Goal: Transaction & Acquisition: Book appointment/travel/reservation

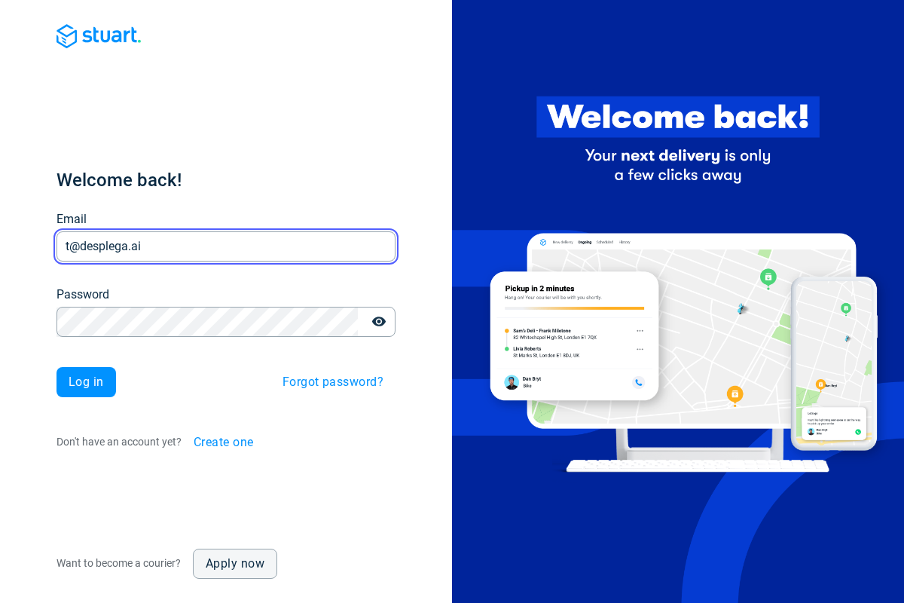
type input "t@desplega.ai"
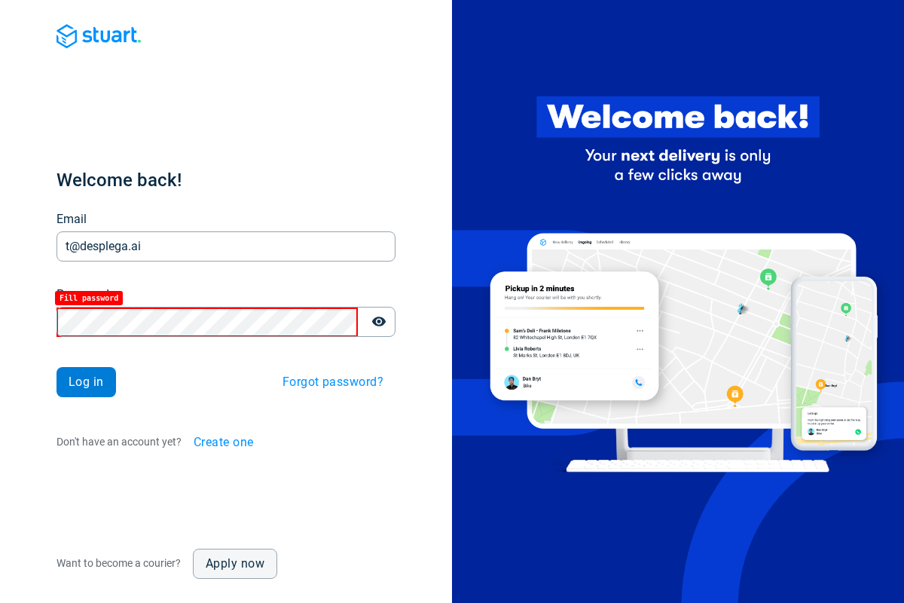
click at [86, 382] on span "Log in" at bounding box center [86, 382] width 35 height 12
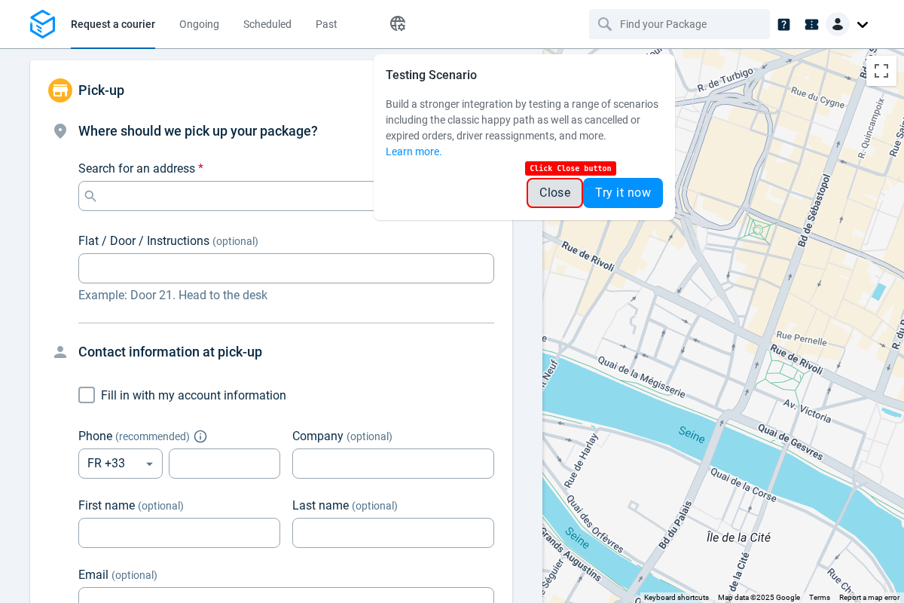
click at [554, 193] on span "Close" at bounding box center [554, 193] width 31 height 12
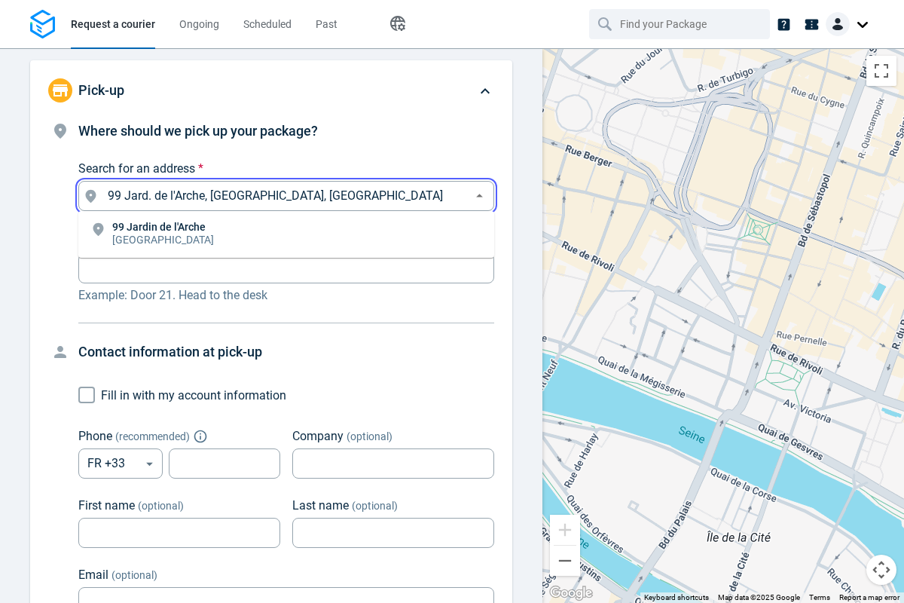
click at [286, 234] on li "[STREET_ADDRESS]" at bounding box center [286, 234] width 416 height 35
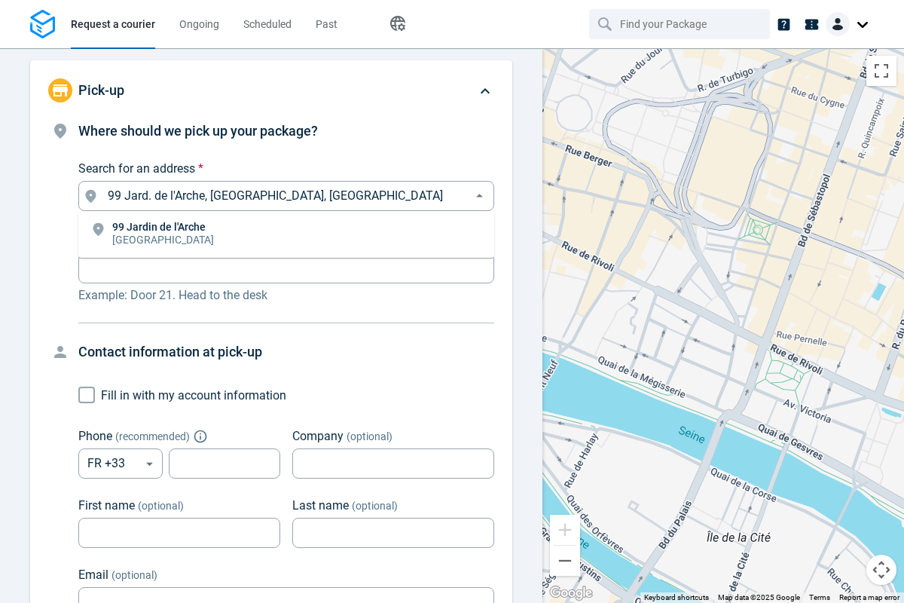
type input "99 Jard. de l'Arche, [GEOGRAPHIC_DATA], [GEOGRAPHIC_DATA]"
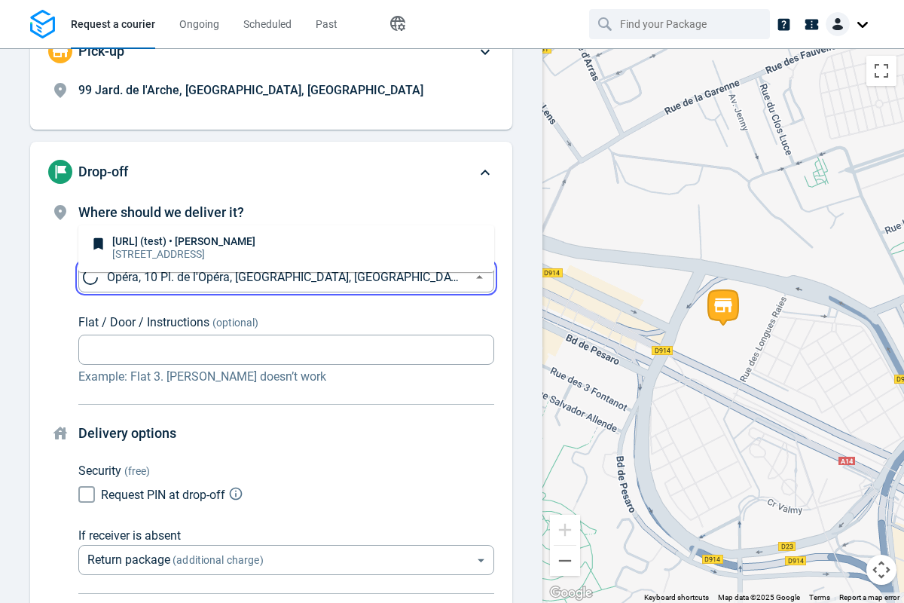
scroll to position [115, 0]
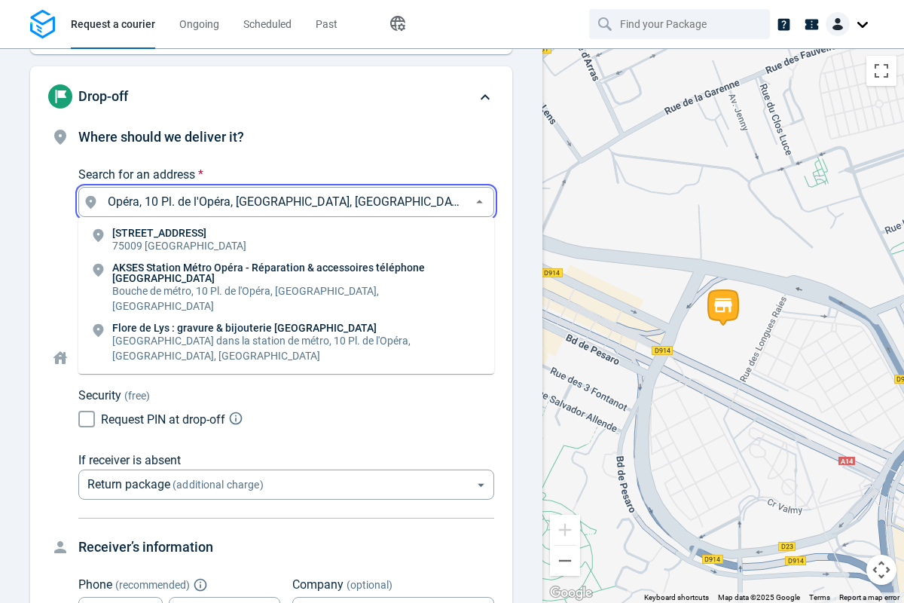
click at [286, 240] on li "[STREET_ADDRESS]" at bounding box center [286, 240] width 416 height 35
type input "10 Pl. de l'Opéra, [GEOGRAPHIC_DATA], [GEOGRAPHIC_DATA]"
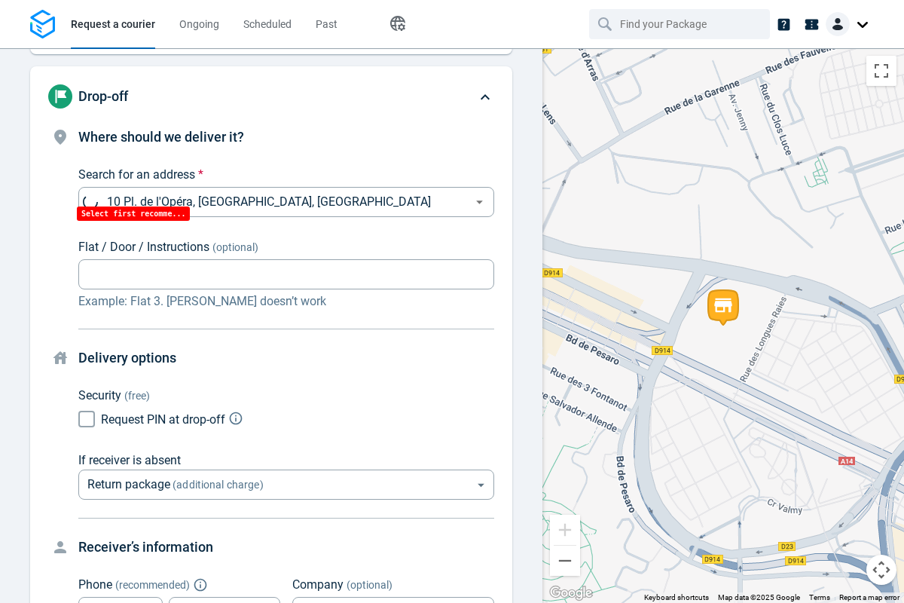
click at [286, 325] on body "Request a courier Ongoing Scheduled Past Happy Path Pick-up 99 Jard. de l'Arche…" at bounding box center [452, 301] width 904 height 603
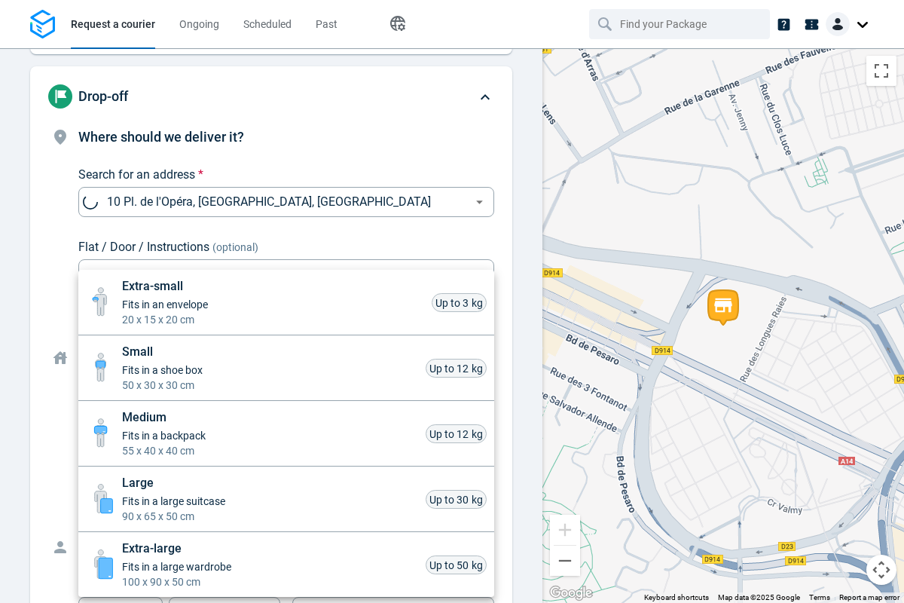
scroll to position [664, 0]
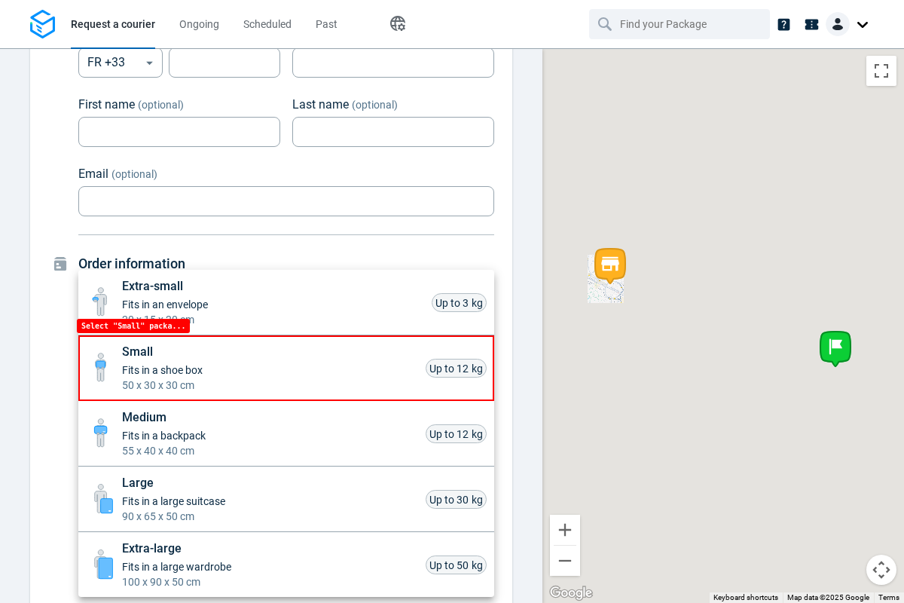
click at [286, 368] on li "Small Fits in a shoe box 50 x 30 x 30 cm Up to 12 kg" at bounding box center [286, 368] width 416 height 66
type input "small"
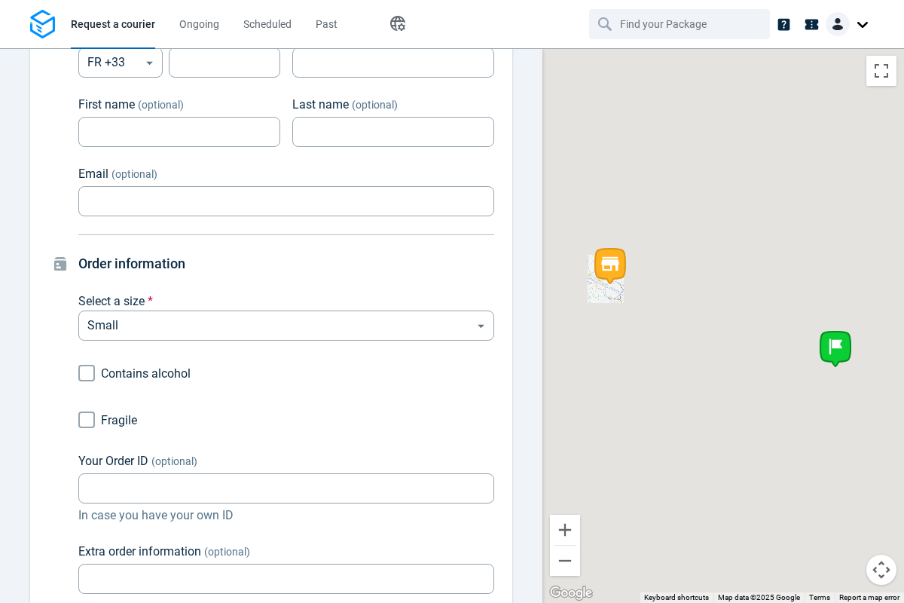
click at [77, 420] on div "Extra-small Fits in an envelope 20 x 15 x 20 cm Up to 3 kg Small Fits in a shoe…" at bounding box center [452, 304] width 904 height 597
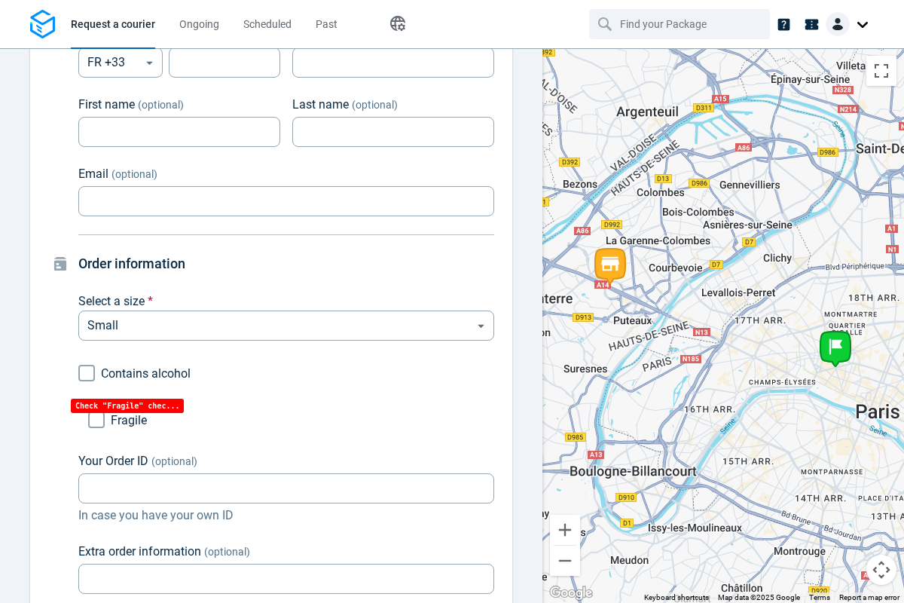
click at [77, 420] on input "Fragile" at bounding box center [77, 420] width 10 height 10
checkbox input "true"
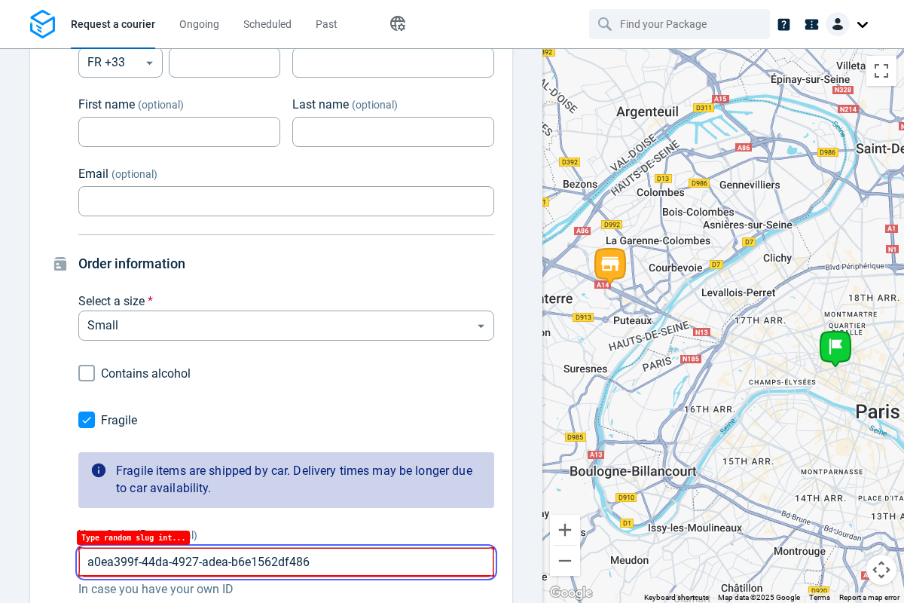
type input "a0ea399f-44da-4927-adea-b6e1562df486"
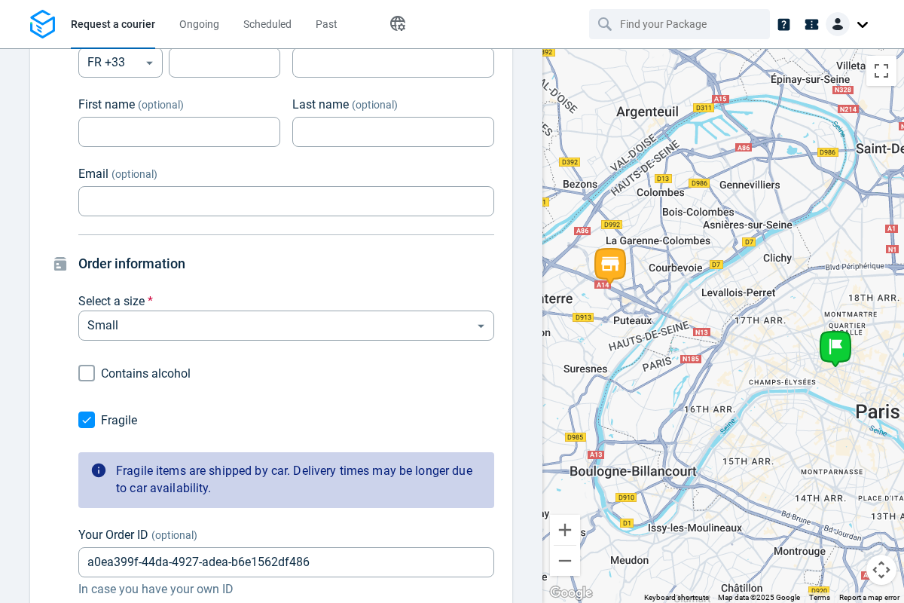
scroll to position [1257, 0]
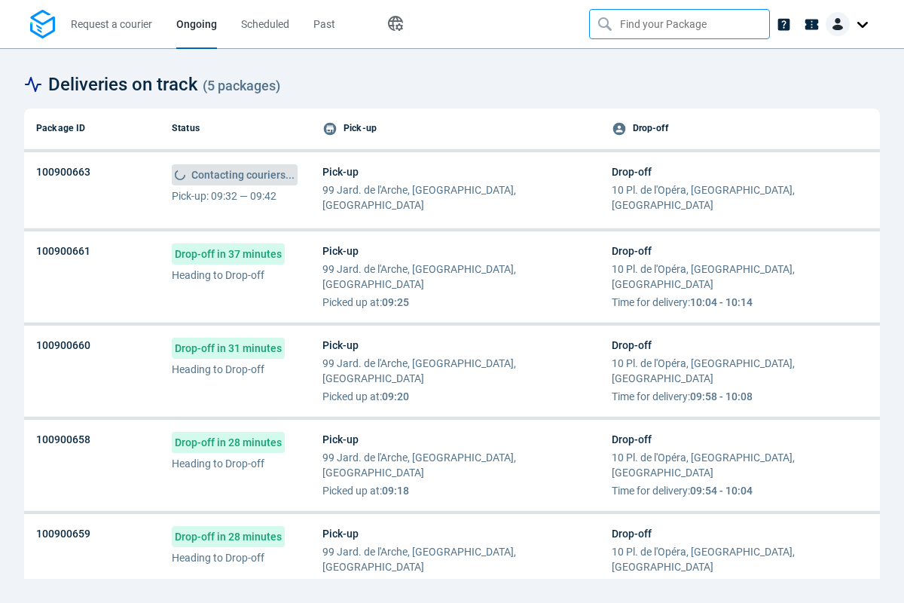
type input "a0ea399f-44da-4927-adea-b6e1562df486"
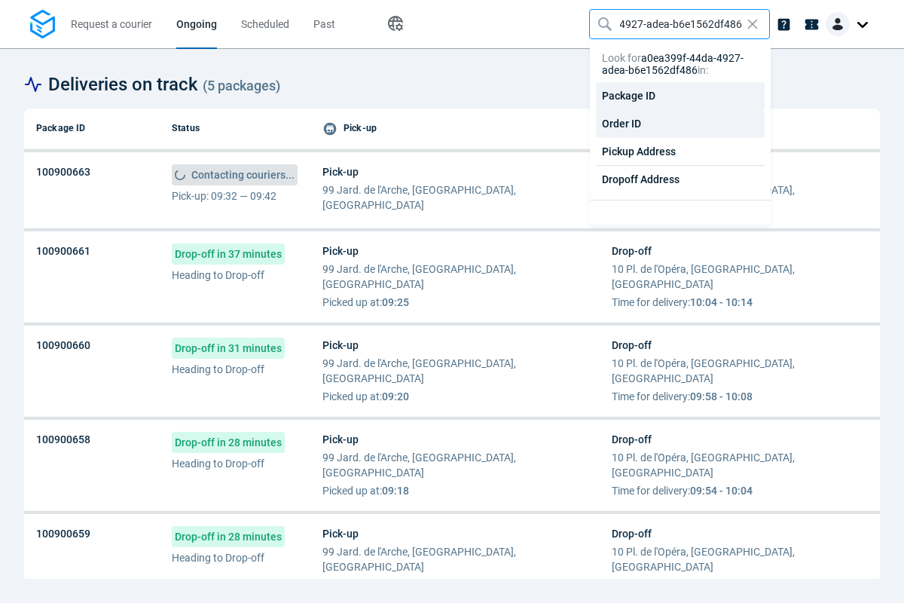
click at [680, 124] on div "Order ID" at bounding box center [680, 124] width 169 height 28
